Goal: Information Seeking & Learning: Learn about a topic

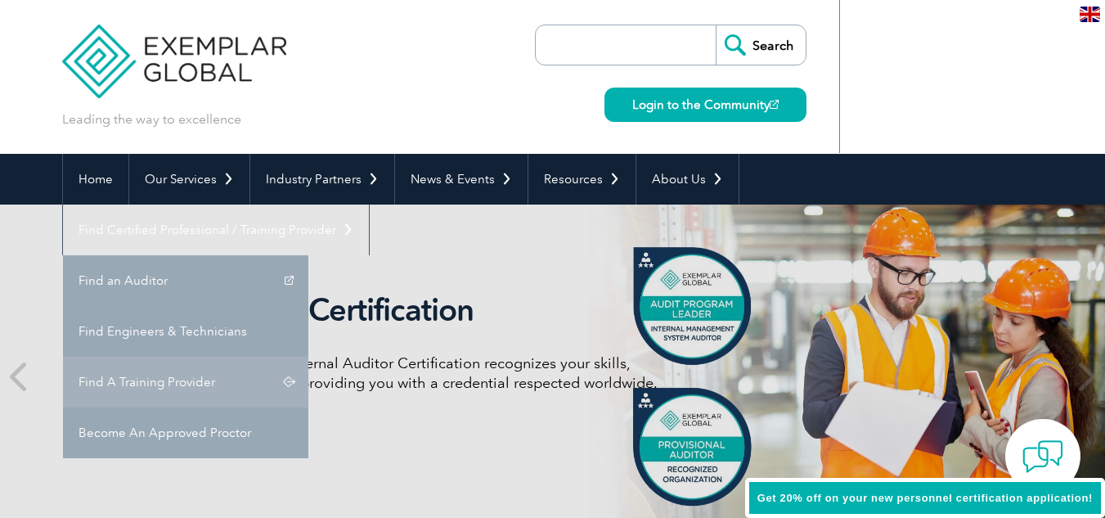
click at [308, 356] on link "Find A Training Provider" at bounding box center [185, 381] width 245 height 51
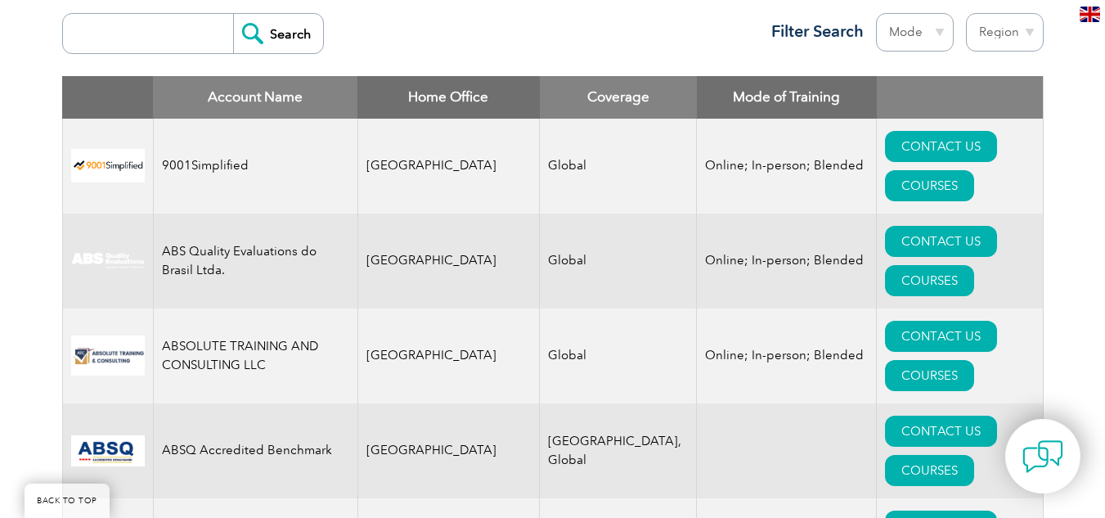
scroll to position [578, 0]
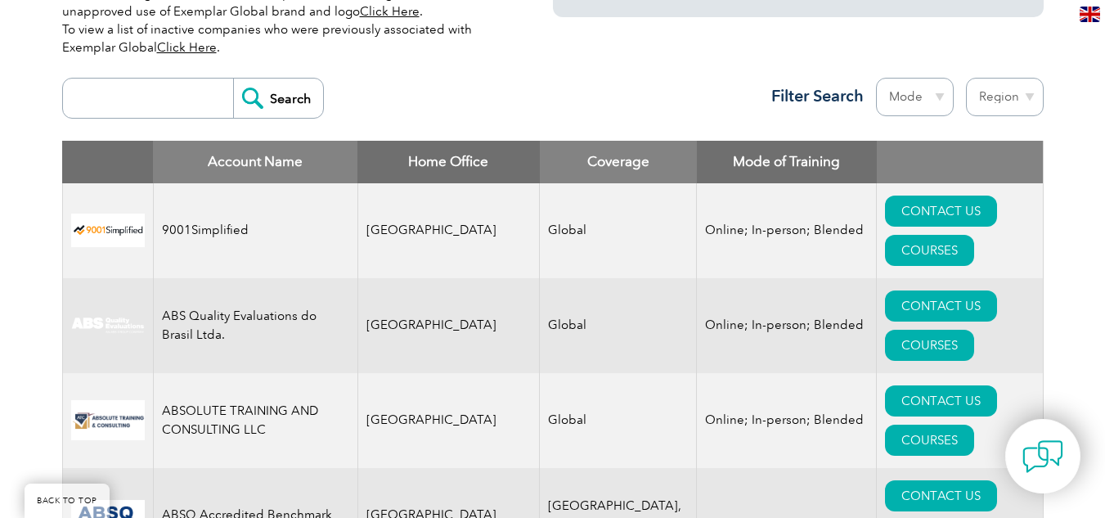
click at [124, 99] on input "search" at bounding box center [152, 97] width 162 height 39
type input "i"
click at [939, 109] on select "Mode Online In-person Blended" at bounding box center [915, 97] width 78 height 38
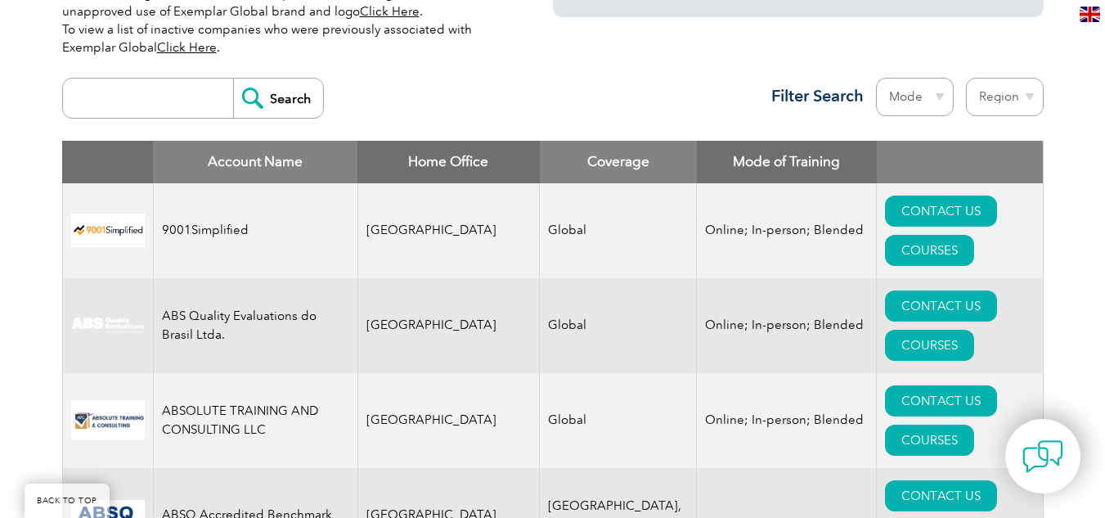
select select "Online"
click at [876, 78] on select "Mode Online In-person Blended" at bounding box center [915, 97] width 78 height 38
click at [1015, 98] on select "Region Australia Bahrain Bangladesh Brazil Canada Colombia Dominican Republic E…" at bounding box center [1005, 97] width 78 height 38
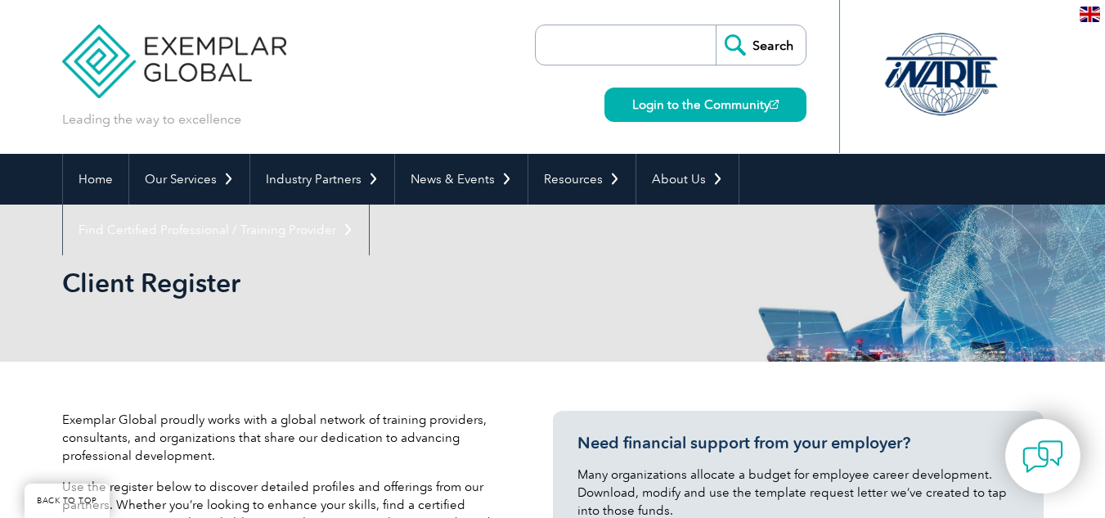
scroll to position [452, 0]
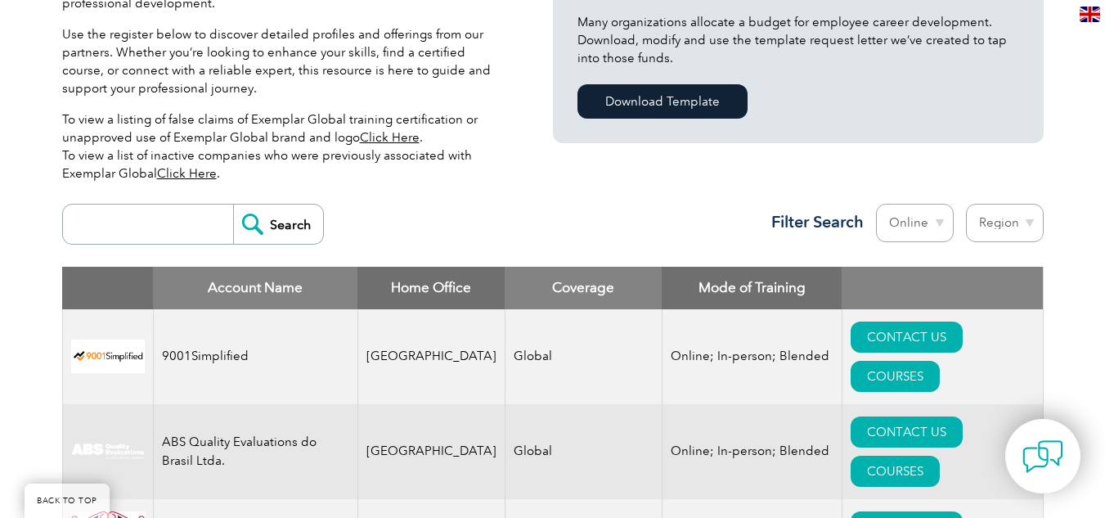
click at [1012, 236] on select "Region Australia Bahrain Bangladesh Brazil Canada Colombia Dominican Republic E…" at bounding box center [1005, 223] width 78 height 38
select select "[GEOGRAPHIC_DATA]"
click at [966, 204] on select "Region Australia Bahrain Bangladesh Brazil Canada Colombia Dominican Republic E…" at bounding box center [1005, 223] width 78 height 38
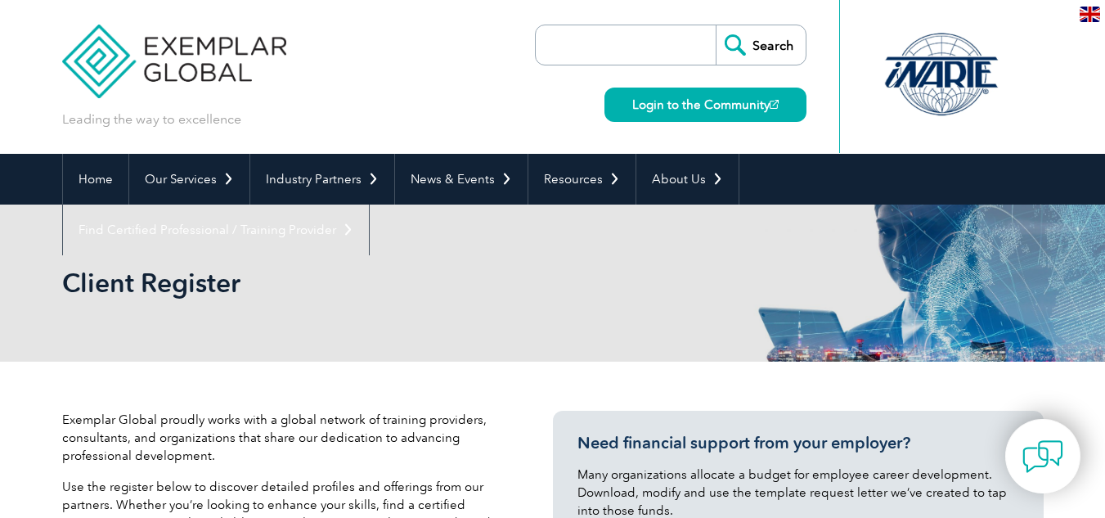
select select "[GEOGRAPHIC_DATA]"
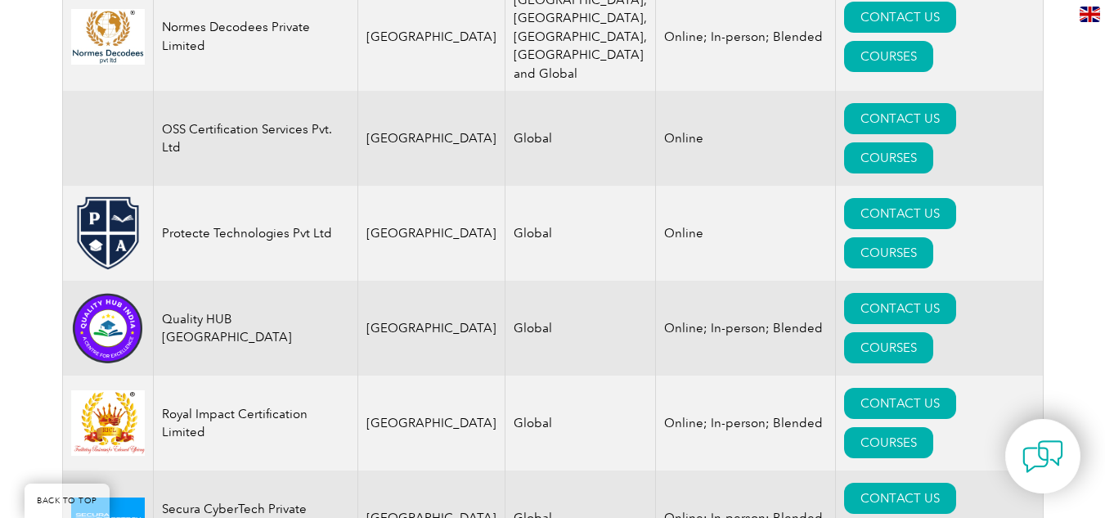
scroll to position [2499, 0]
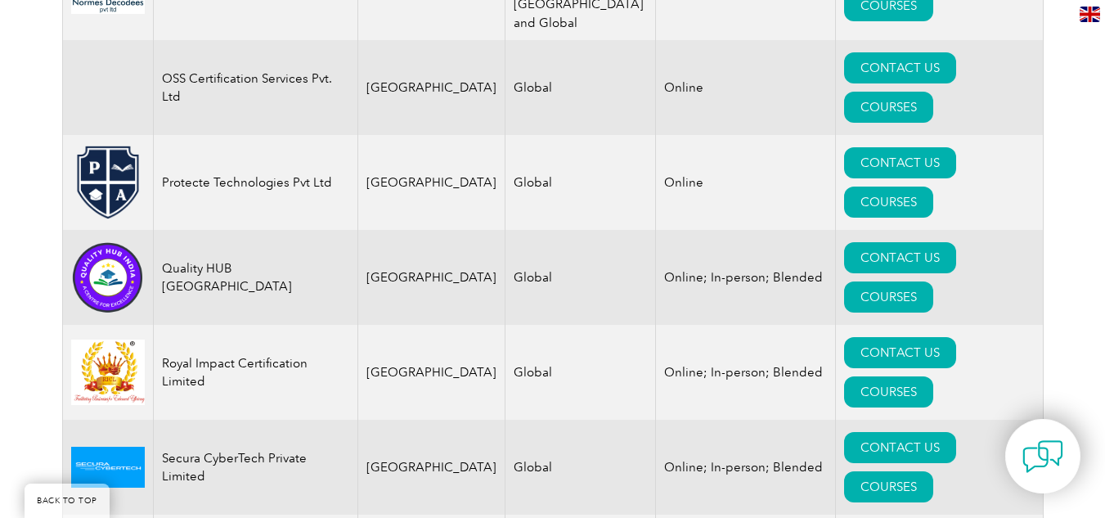
drag, startPoint x: 1116, startPoint y: 213, endPoint x: 1107, endPoint y: 342, distance: 129.5
click at [1104, 342] on html "BACK TO TOP Leading the way to excellence ▼" at bounding box center [552, 75] width 1105 height 5223
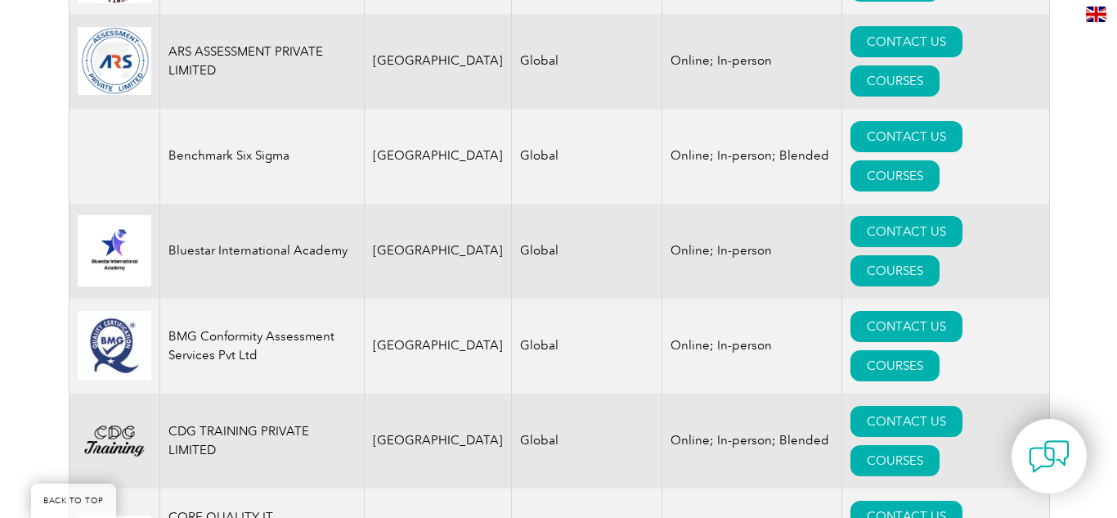
scroll to position [827, 0]
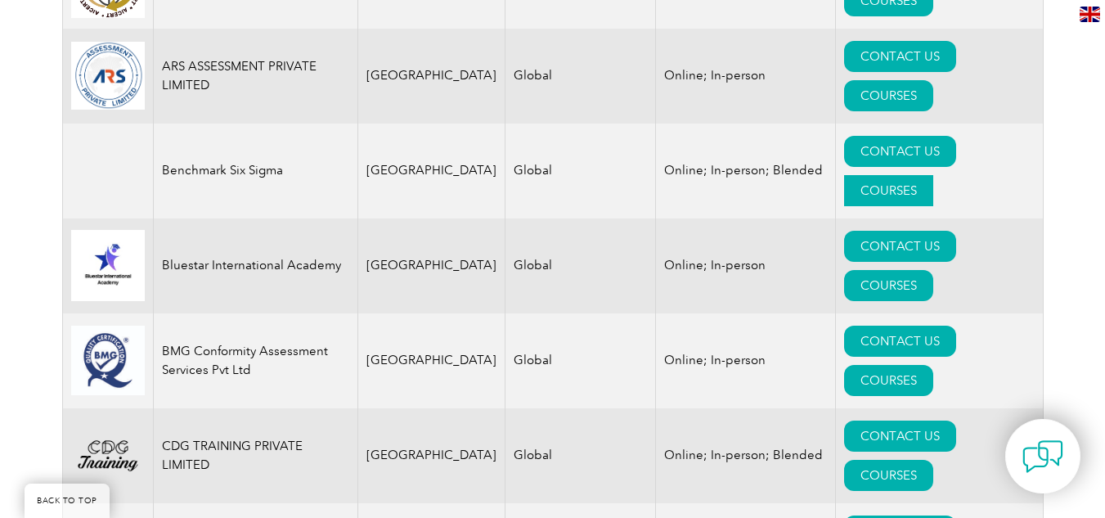
click at [927, 175] on link "COURSES" at bounding box center [888, 190] width 89 height 31
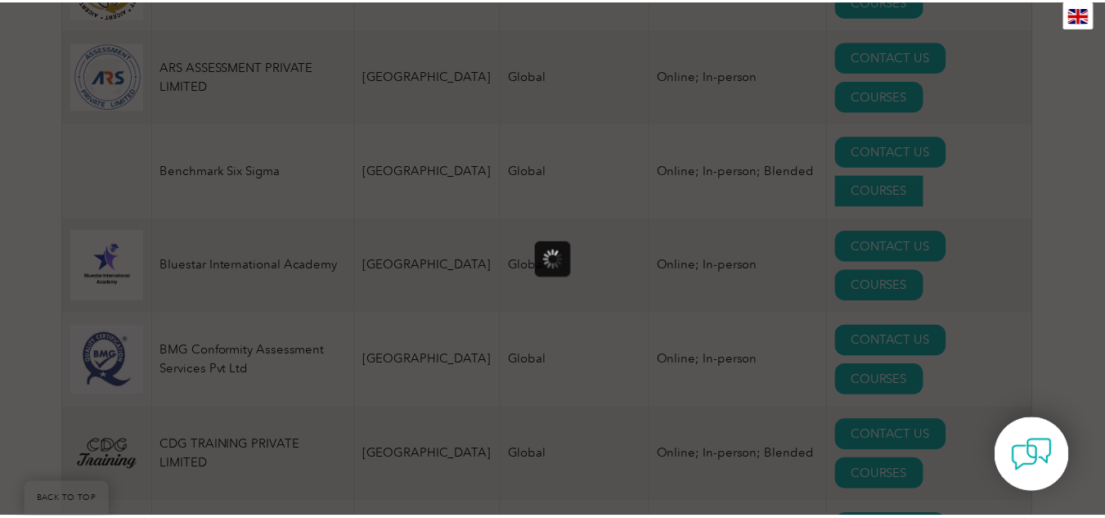
scroll to position [0, 0]
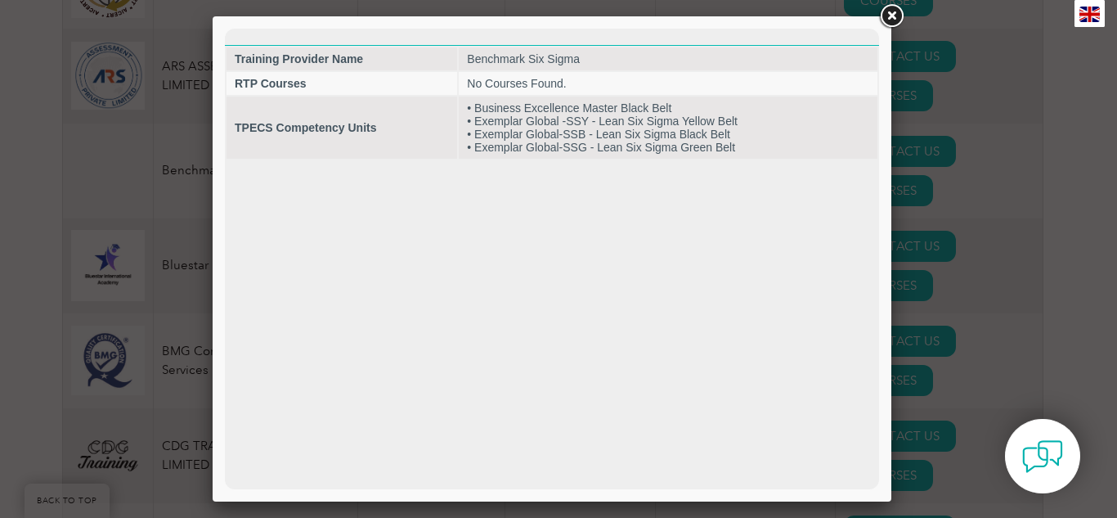
click at [893, 18] on link at bounding box center [890, 16] width 29 height 29
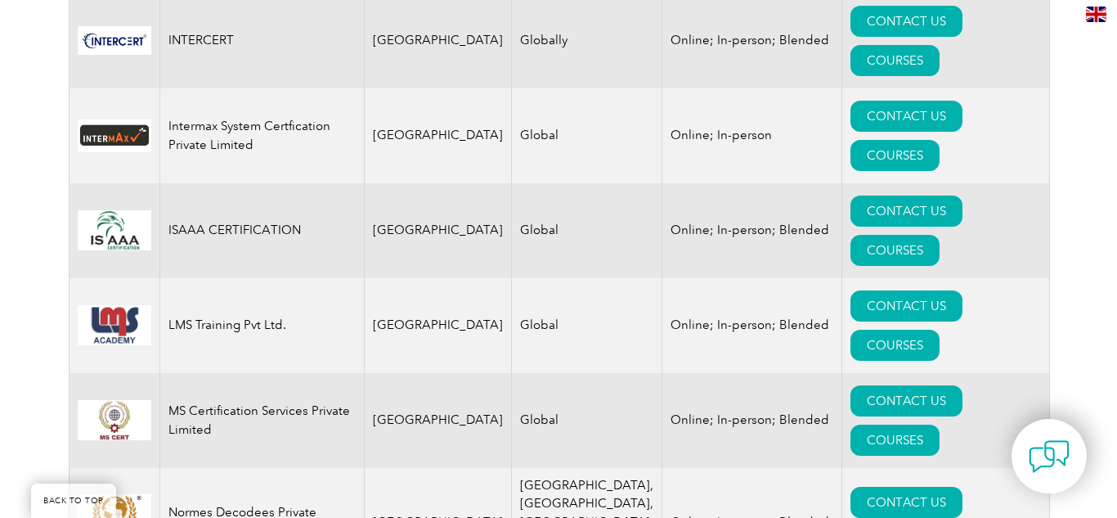
scroll to position [2008, 0]
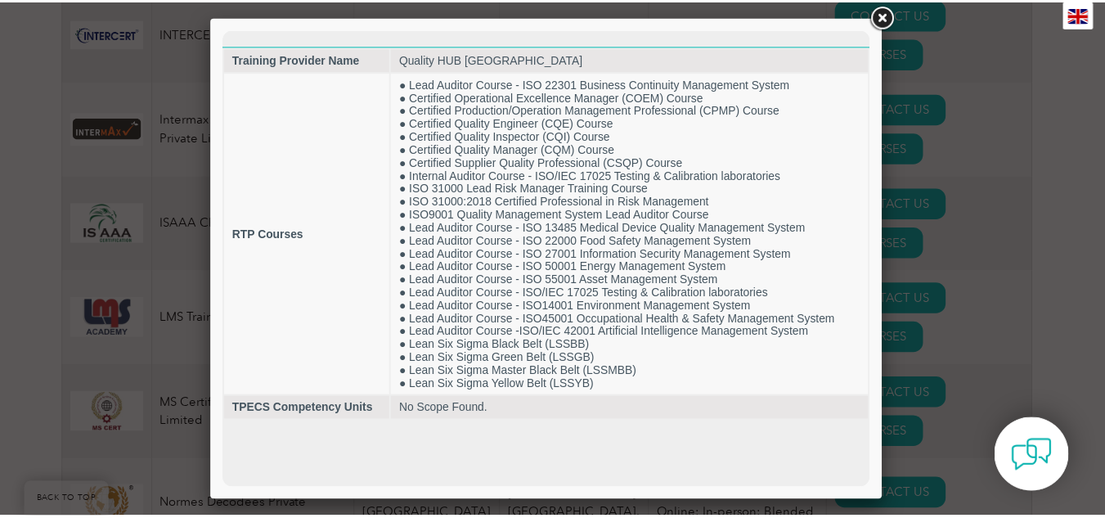
scroll to position [0, 0]
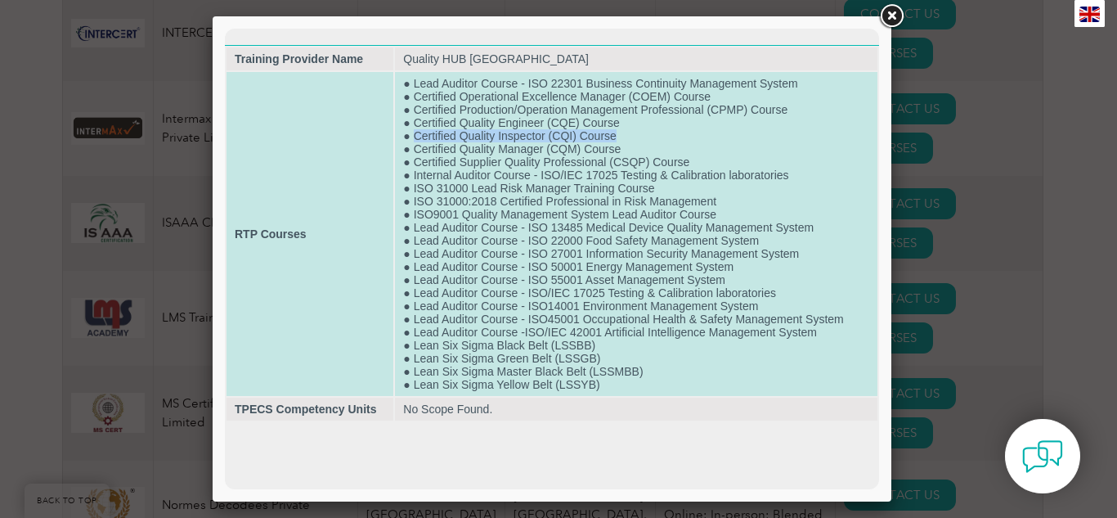
drag, startPoint x: 415, startPoint y: 141, endPoint x: 642, endPoint y: 141, distance: 227.3
click at [642, 141] on td "● Lead Auditor Course - ISO 22301 Business Continuity Management System ● Certi…" at bounding box center [636, 234] width 482 height 324
click at [655, 121] on td "● Lead Auditor Course - ISO 22301 Business Continuity Management System ● Certi…" at bounding box center [636, 234] width 482 height 324
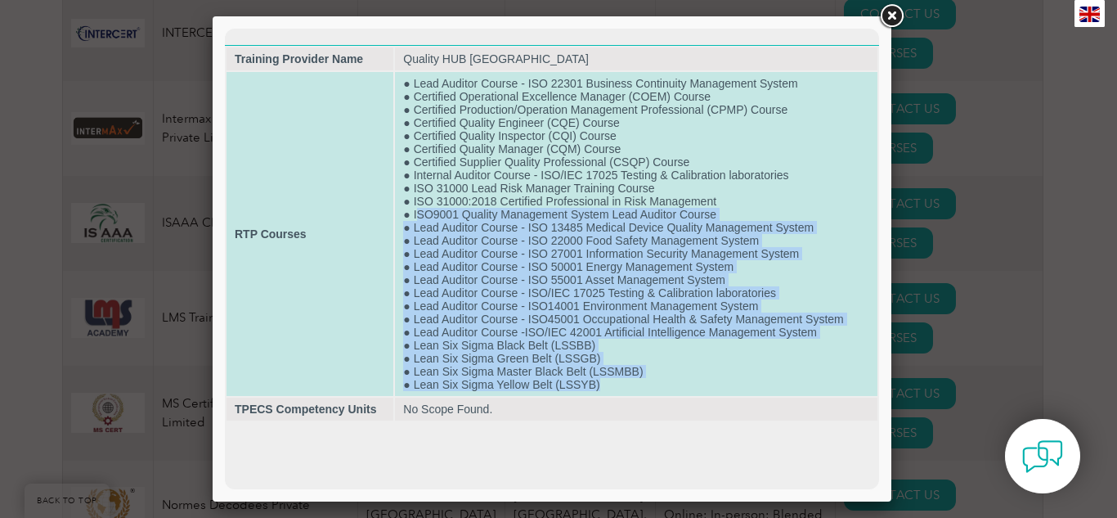
drag, startPoint x: 415, startPoint y: 214, endPoint x: 711, endPoint y: 388, distance: 343.4
click at [711, 388] on td "● Lead Auditor Course - ISO 22301 Business Continuity Management System ● Certi…" at bounding box center [636, 234] width 482 height 324
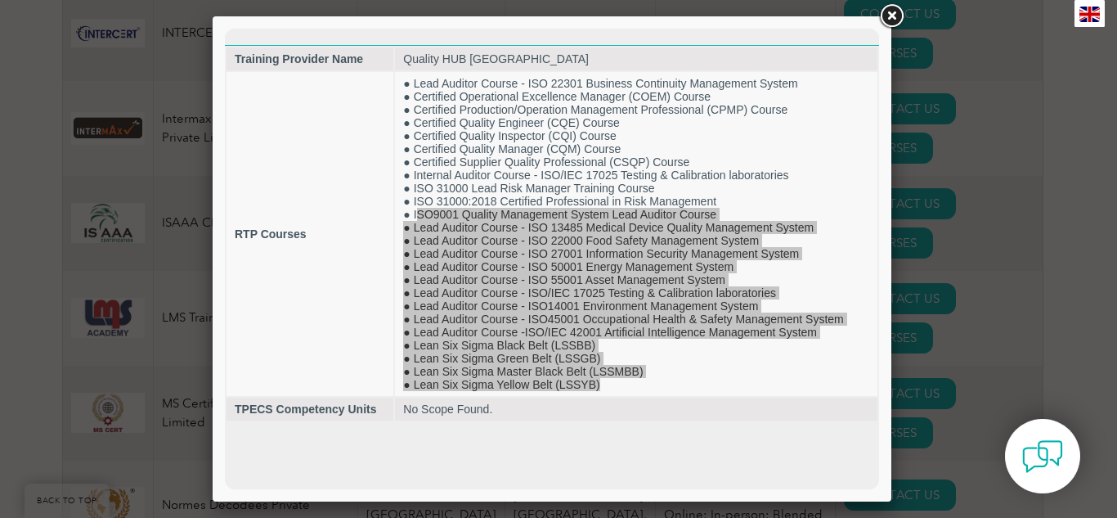
click at [887, 20] on link at bounding box center [890, 16] width 29 height 29
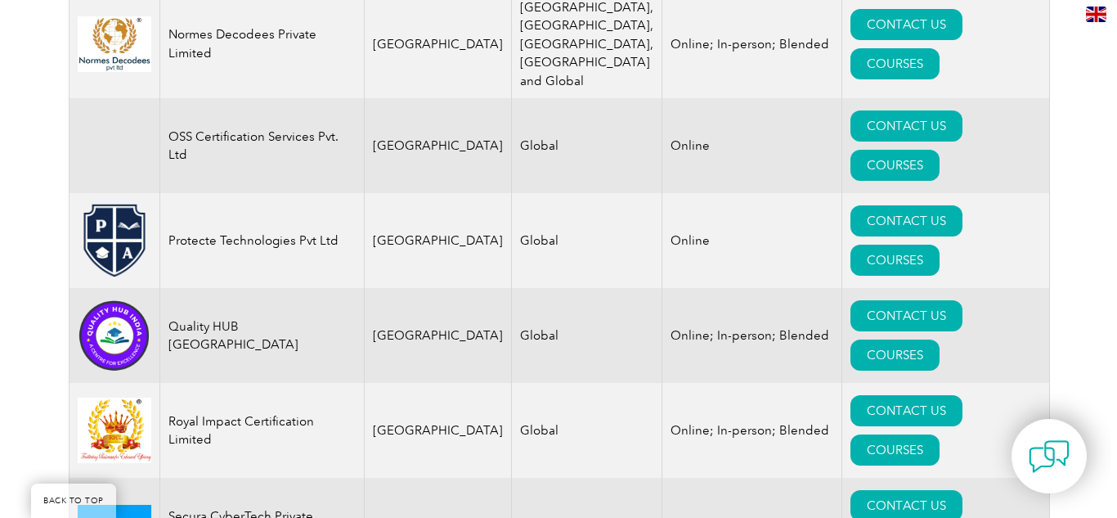
scroll to position [2471, 0]
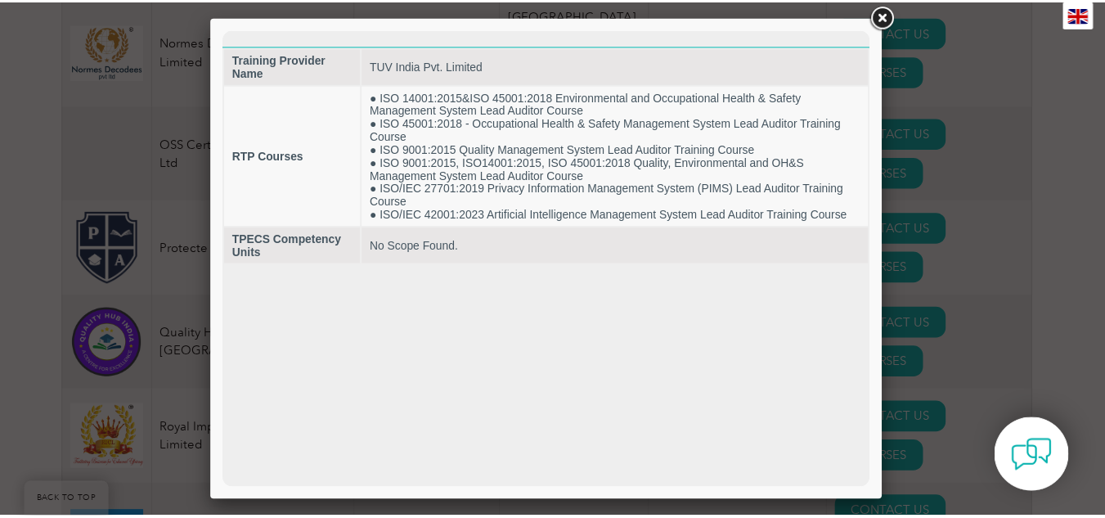
scroll to position [0, 0]
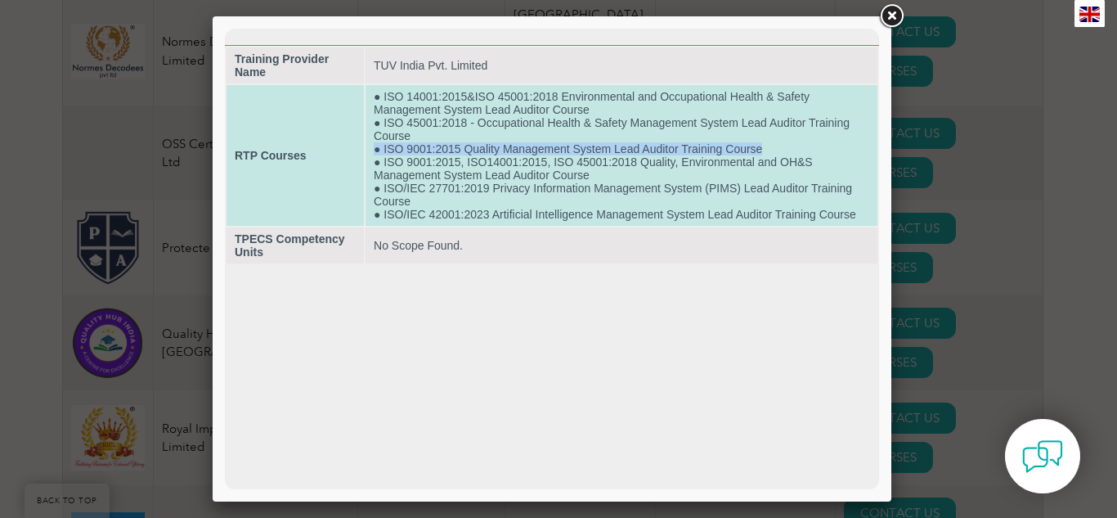
drag, startPoint x: 376, startPoint y: 149, endPoint x: 768, endPoint y: 147, distance: 391.6
click at [768, 147] on td "● ISO 14001:2015&ISO 45001:2018 Environmental and Occupational Health & Safety …" at bounding box center [621, 155] width 512 height 141
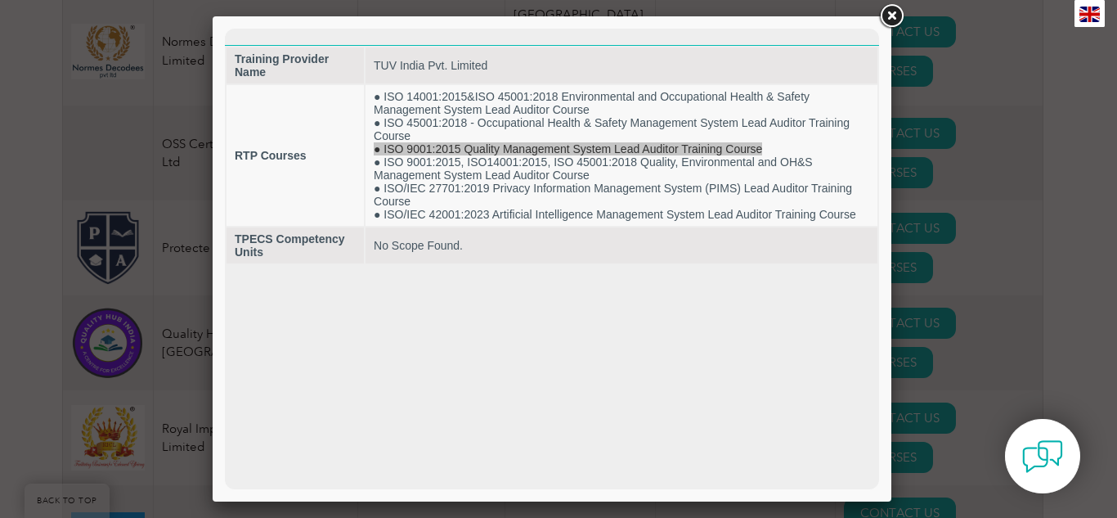
click at [892, 23] on link at bounding box center [890, 16] width 29 height 29
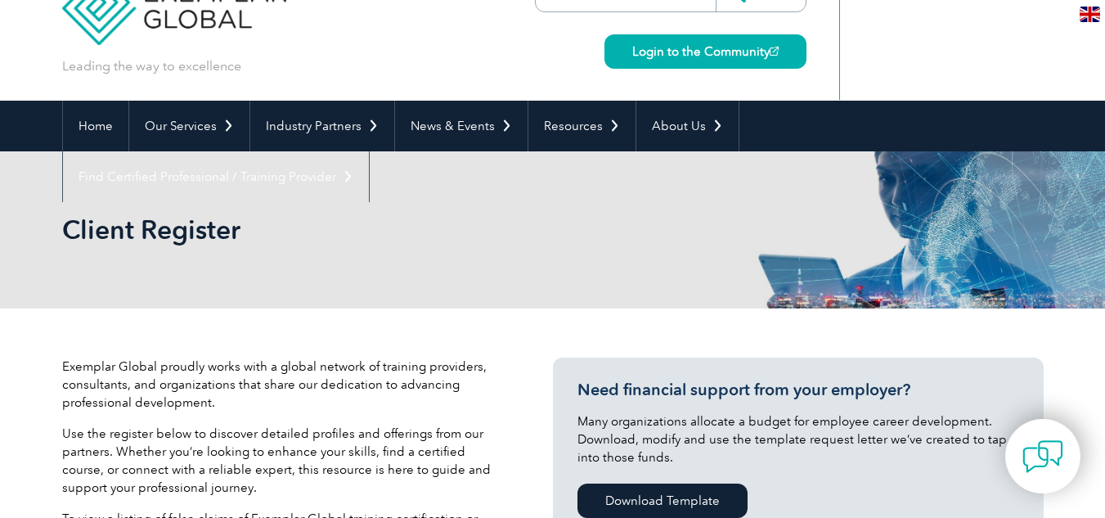
scroll to position [38, 0]
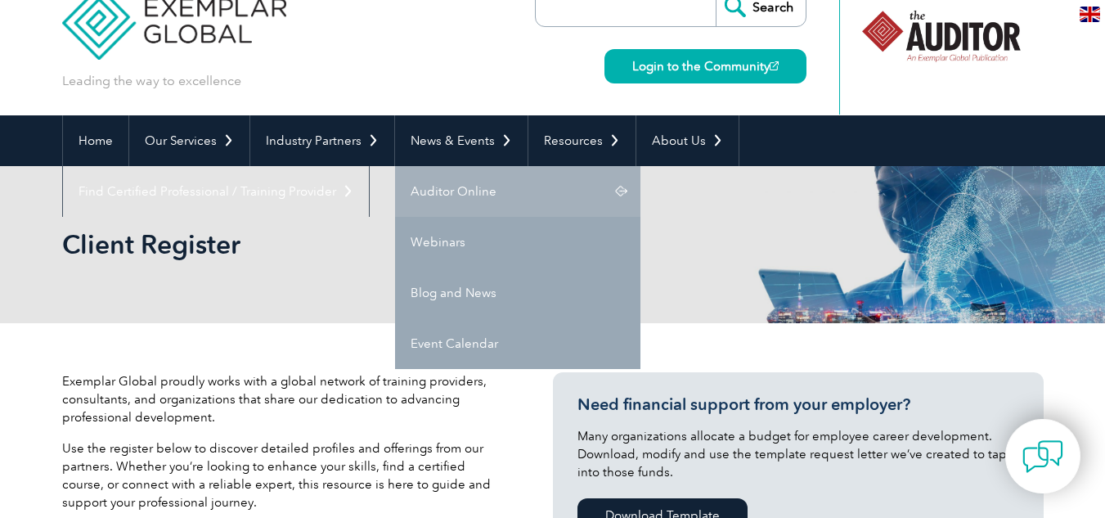
click at [461, 192] on link "Auditor Online" at bounding box center [517, 191] width 245 height 51
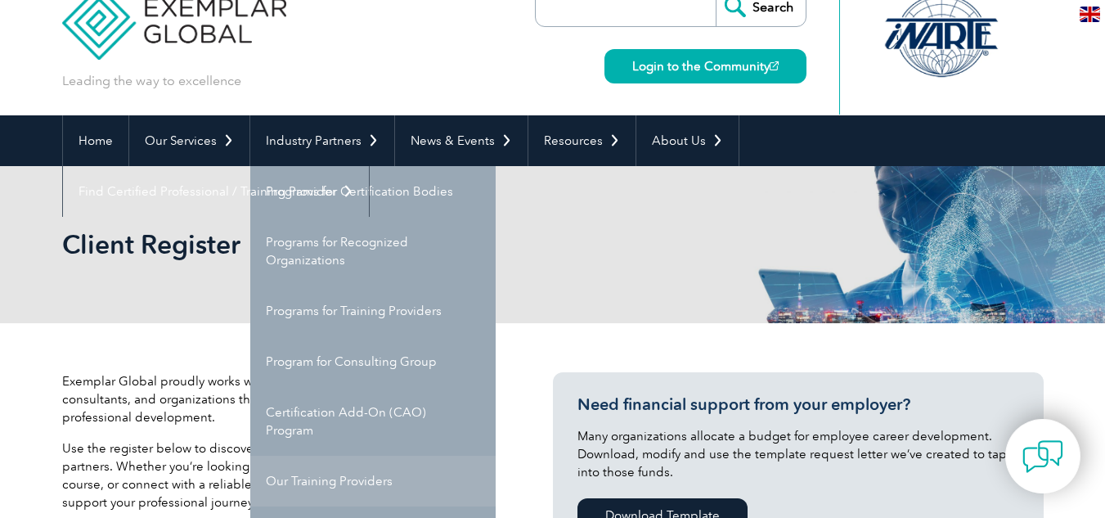
click at [355, 473] on link "Our Training Providers" at bounding box center [372, 480] width 245 height 51
